Goal: Navigation & Orientation: Understand site structure

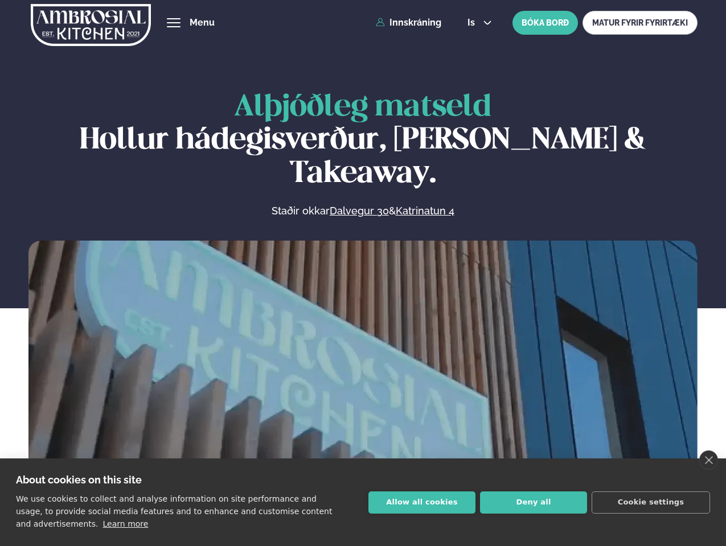
click at [708, 461] on link "close" at bounding box center [708, 460] width 19 height 19
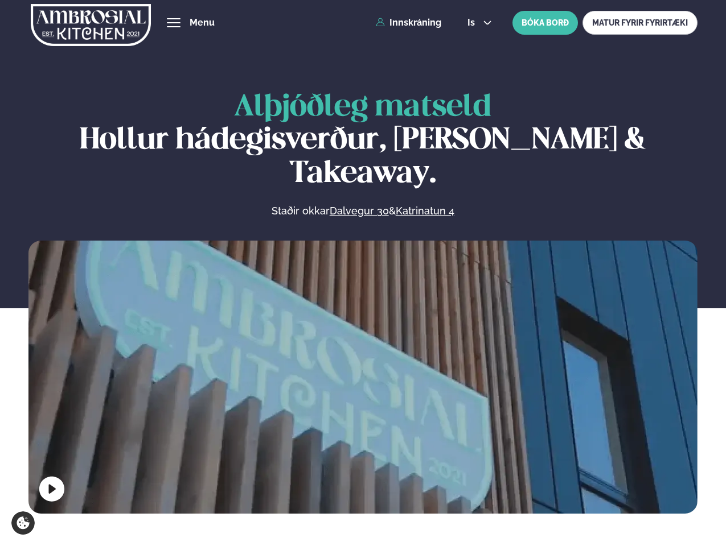
click at [174, 23] on span "hamburger" at bounding box center [173, 23] width 10 height 10
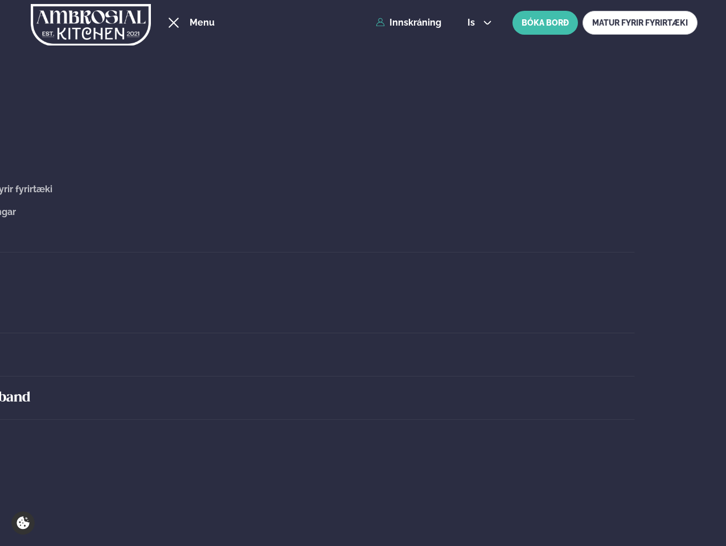
click at [478, 23] on span "is" at bounding box center [472, 22] width 11 height 9
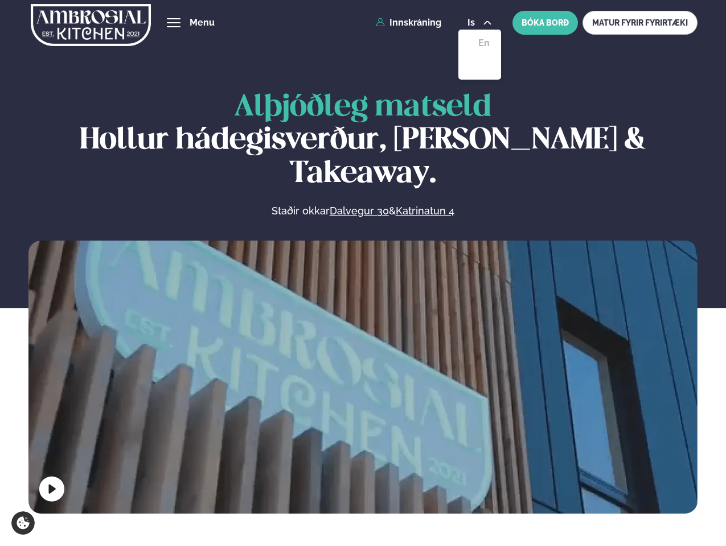
click at [363, 375] on video at bounding box center [362, 408] width 669 height 334
